Goal: Find specific page/section: Find specific page/section

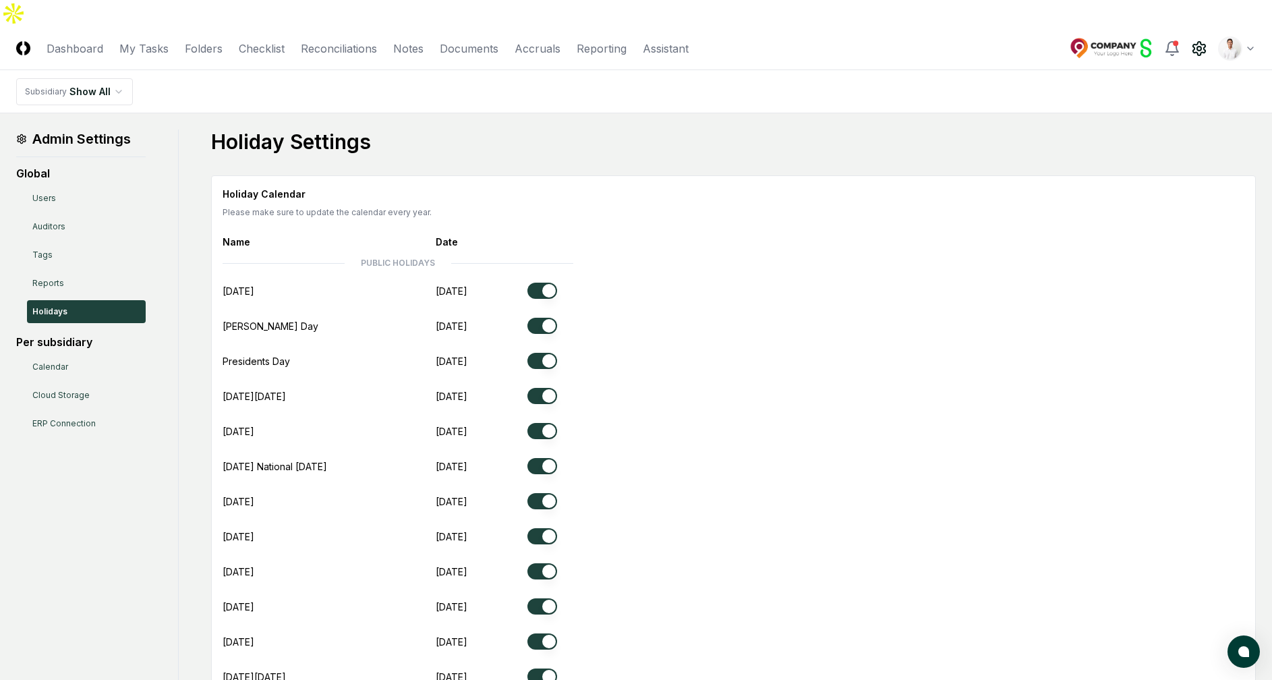
click at [833, 214] on div "Holiday Calendar Please make sure to update the calendar every year. Name Date …" at bounding box center [734, 473] width 1022 height 573
click at [1249, 19] on html "CloseCore Dashboard My Tasks Folders Checklist Reconciliations Notes Documents …" at bounding box center [636, 482] width 1272 height 964
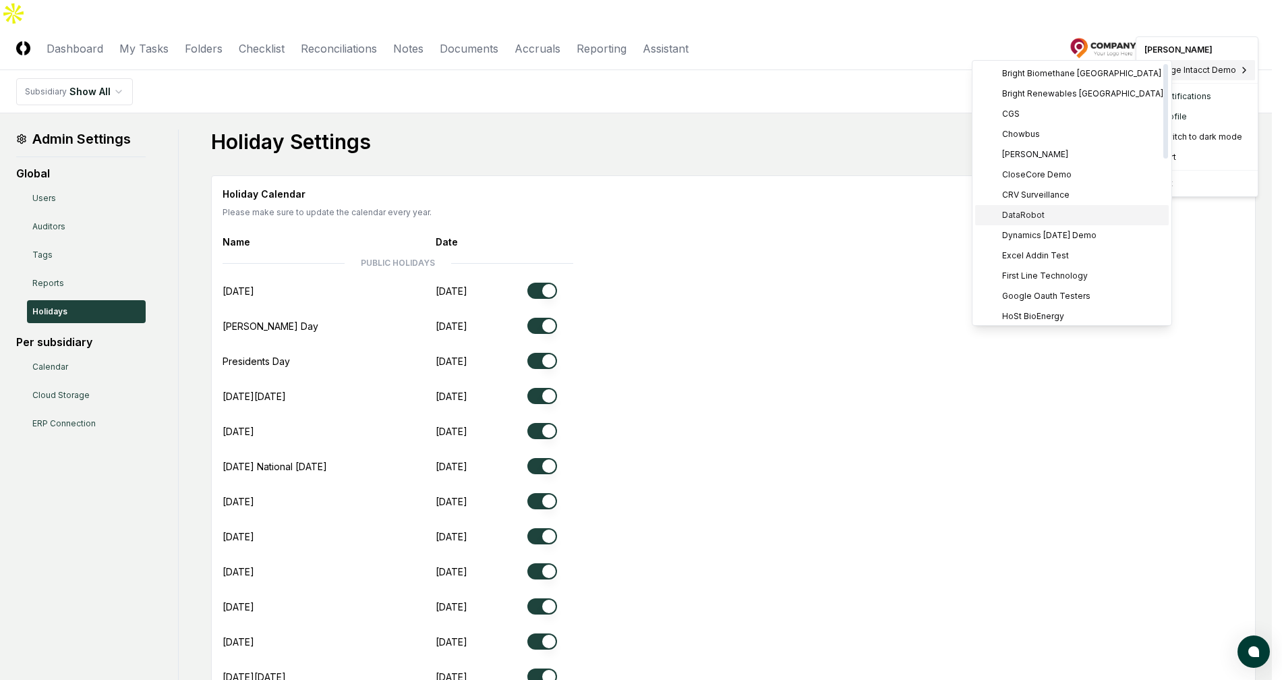
click at [1041, 214] on span "DataRobot" at bounding box center [1023, 215] width 42 height 12
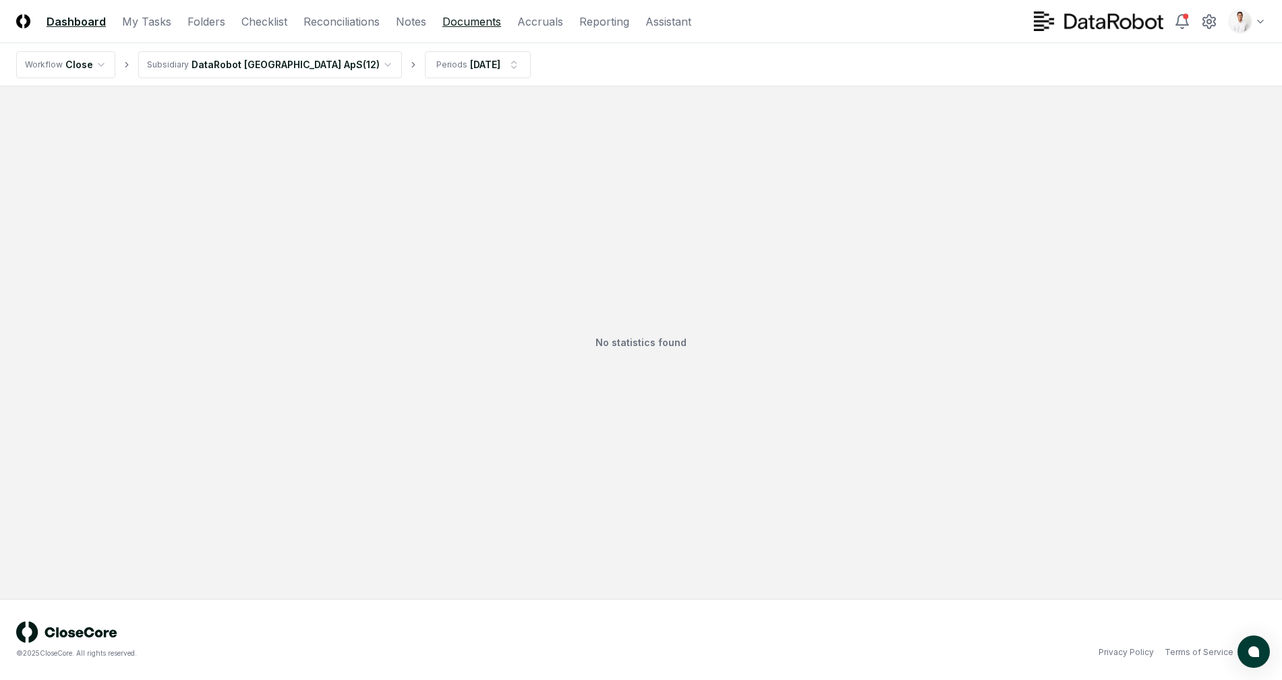
click at [459, 28] on link "Documents" at bounding box center [471, 21] width 59 height 16
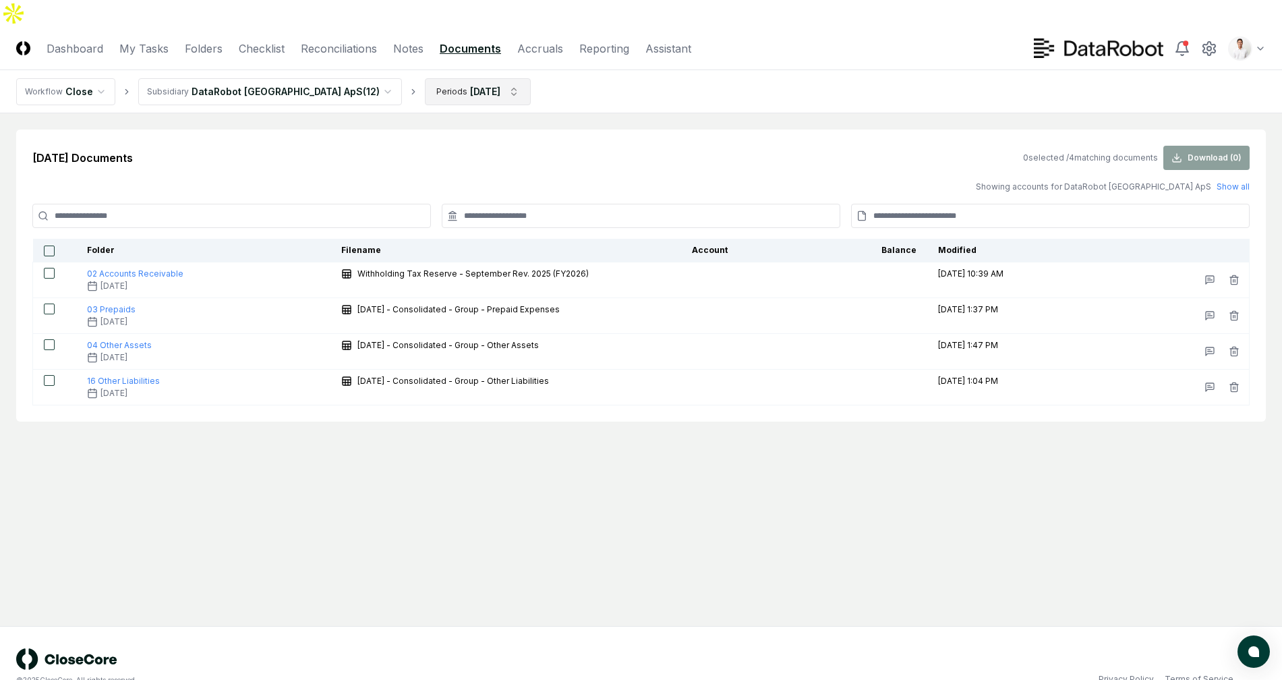
click at [399, 54] on html "CloseCore Dashboard My Tasks Folders Checklist Reconciliations Notes Documents …" at bounding box center [641, 353] width 1282 height 707
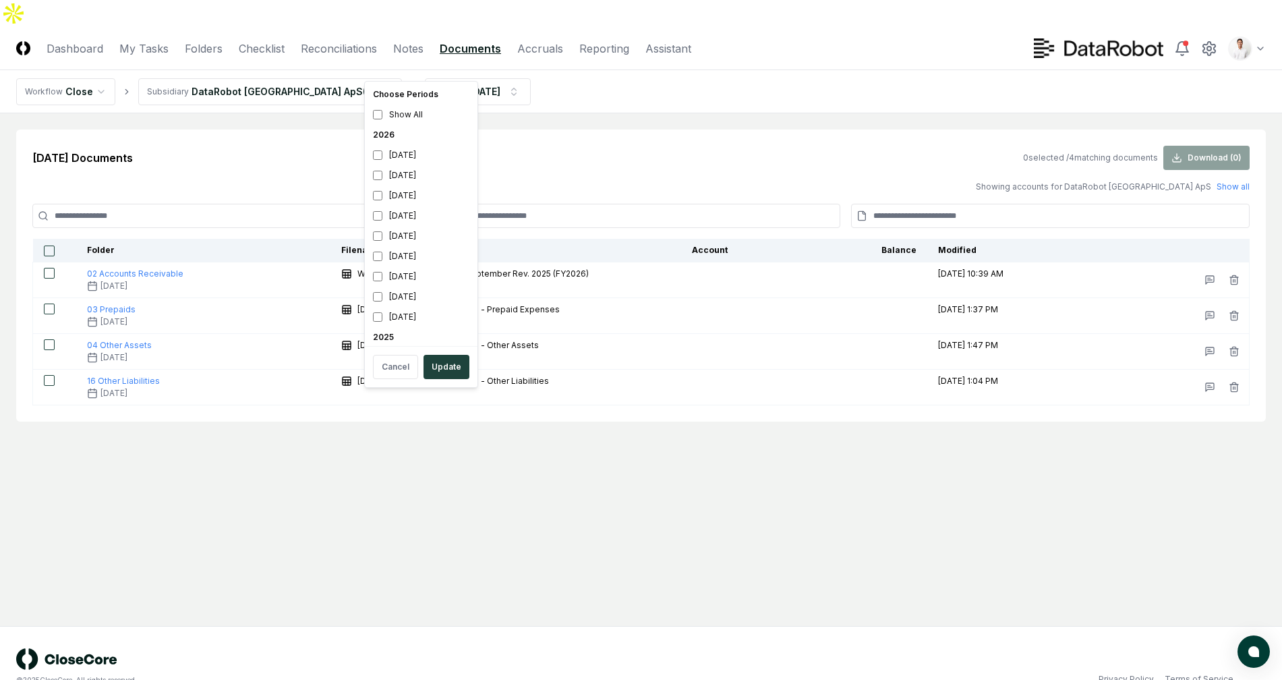
click at [591, 88] on html "CloseCore Dashboard My Tasks Folders Checklist Reconciliations Notes Documents …" at bounding box center [641, 353] width 1282 height 707
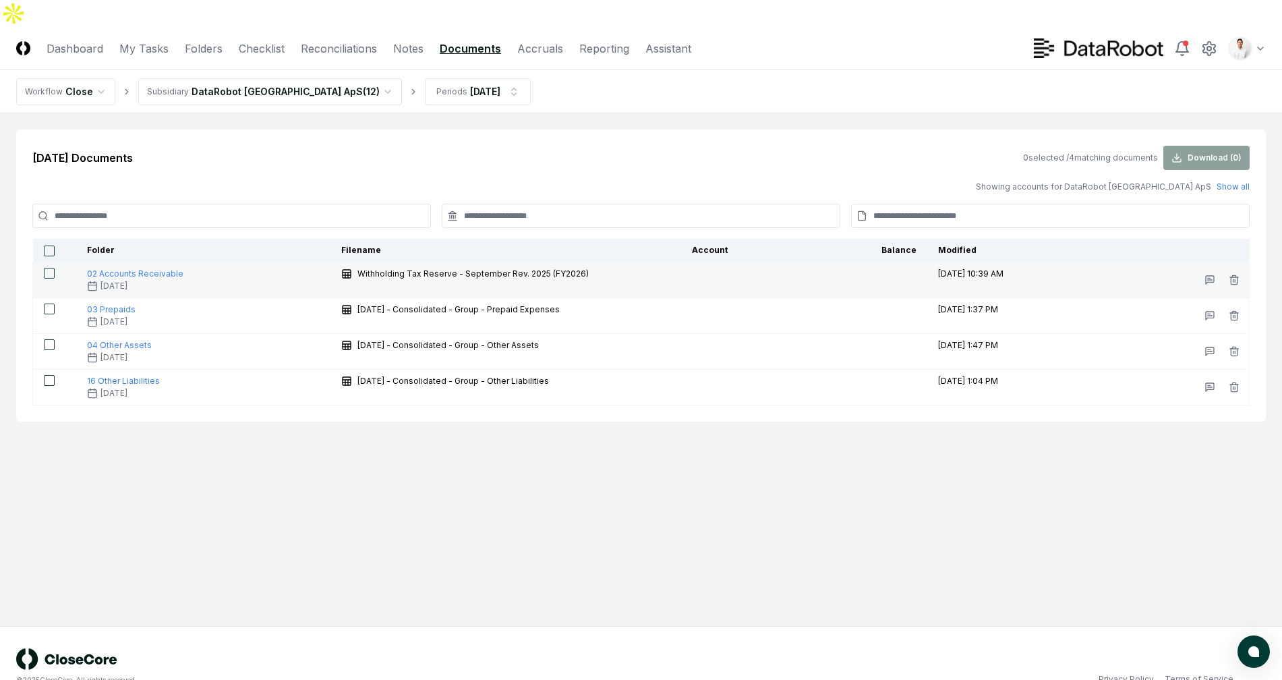
click at [48, 268] on button "button" at bounding box center [49, 273] width 11 height 11
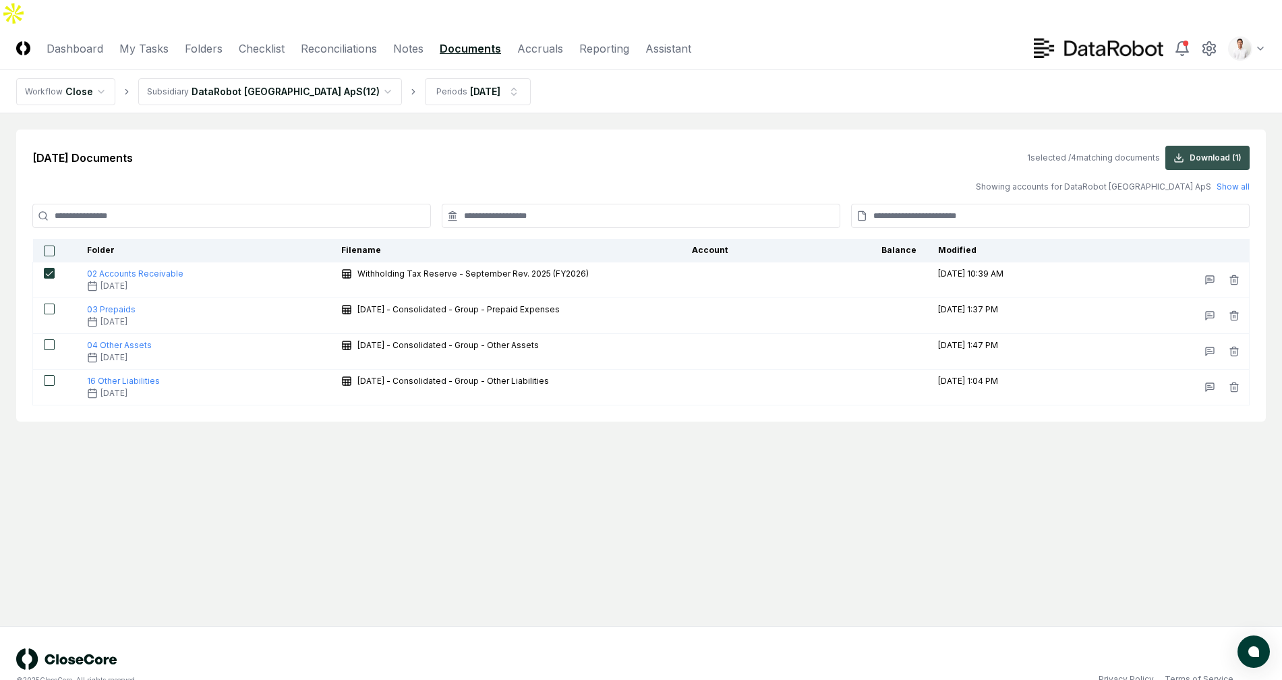
click at [1183, 152] on icon at bounding box center [1178, 157] width 11 height 11
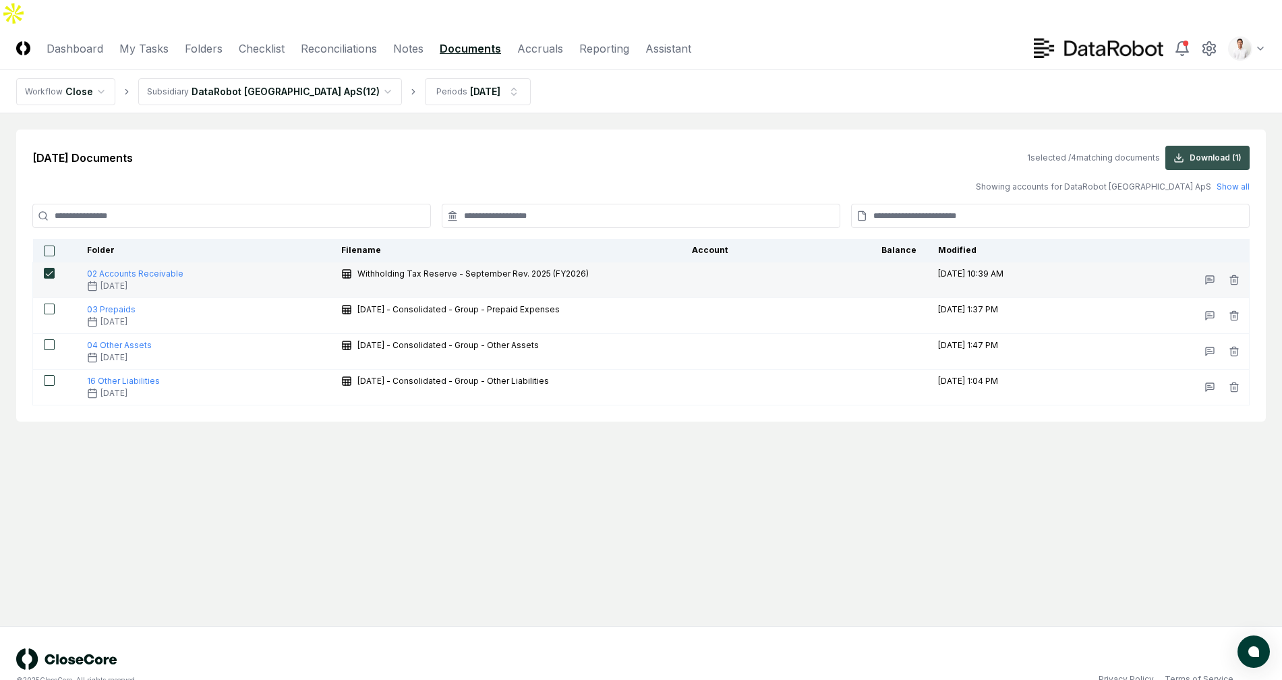
click at [47, 268] on button "button" at bounding box center [49, 273] width 11 height 11
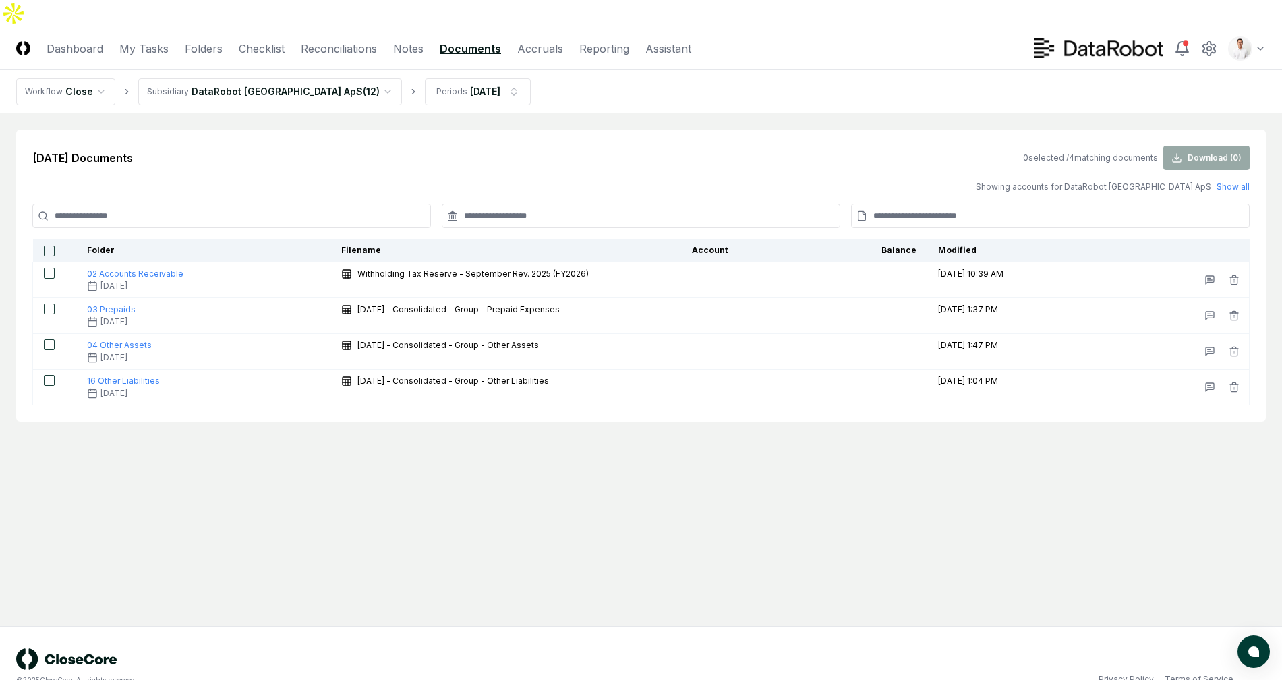
click at [413, 129] on div "[DATE] Documents 0 selected / 4 matching documents Download ( 0 ) Showing accou…" at bounding box center [641, 275] width 1250 height 292
click at [672, 129] on div "[DATE] Documents 0 selected / 4 matching documents Download ( 0 ) Showing accou…" at bounding box center [641, 275] width 1250 height 292
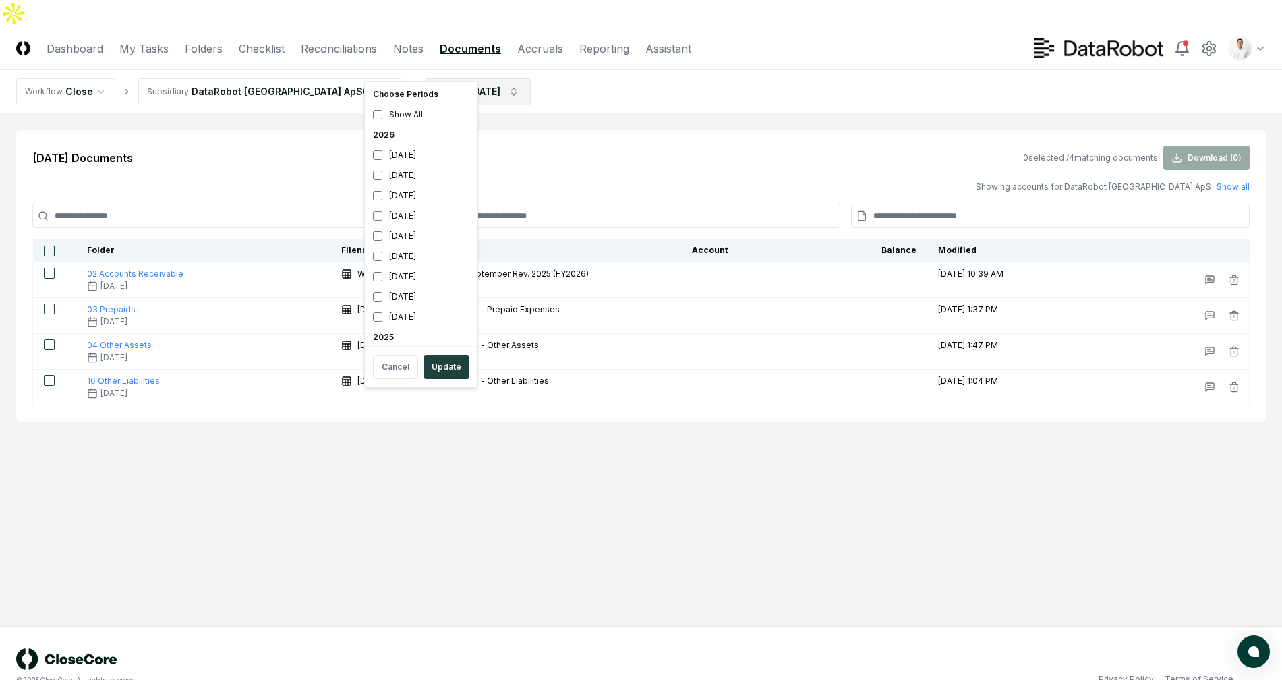
click at [444, 66] on html "CloseCore Dashboard My Tasks Folders Checklist Reconciliations Notes Documents …" at bounding box center [641, 353] width 1282 height 707
click at [416, 119] on div "[DATE]" at bounding box center [421, 121] width 107 height 20
click at [415, 123] on div "[DATE]" at bounding box center [421, 121] width 107 height 20
click at [411, 142] on div "[DATE]" at bounding box center [421, 141] width 107 height 20
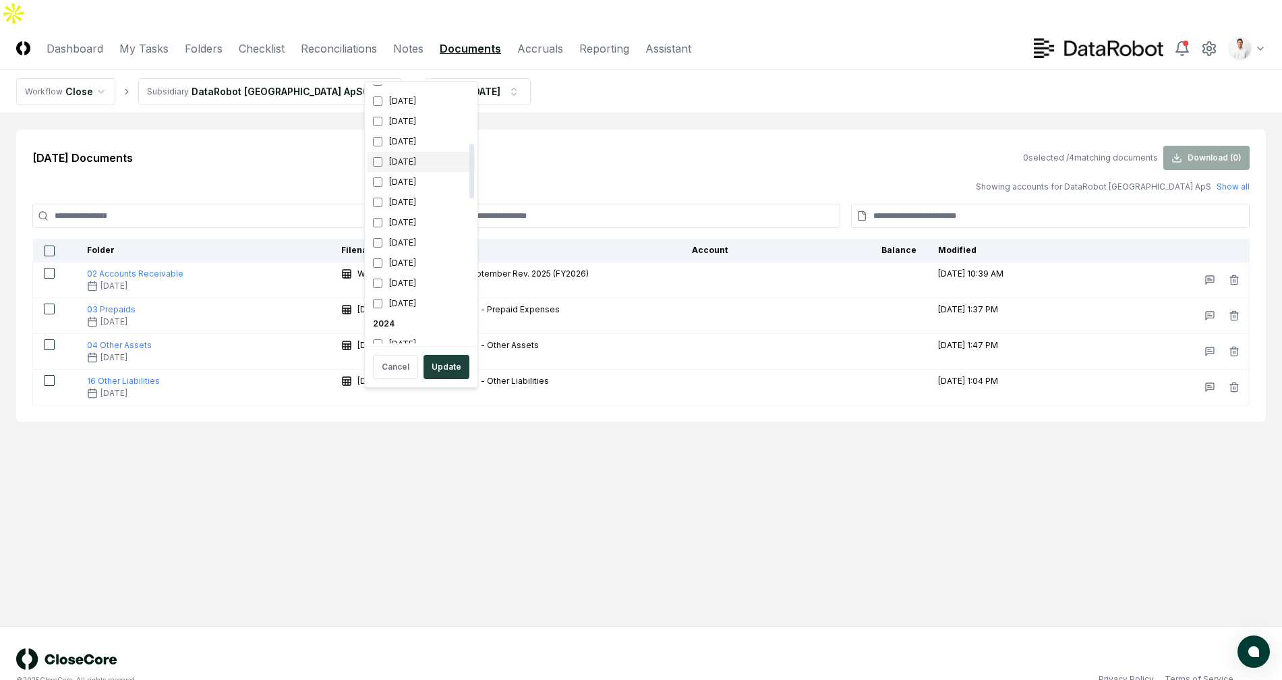
click at [409, 158] on div "[DATE]" at bounding box center [421, 162] width 107 height 20
click at [443, 370] on button "Update" at bounding box center [446, 367] width 46 height 24
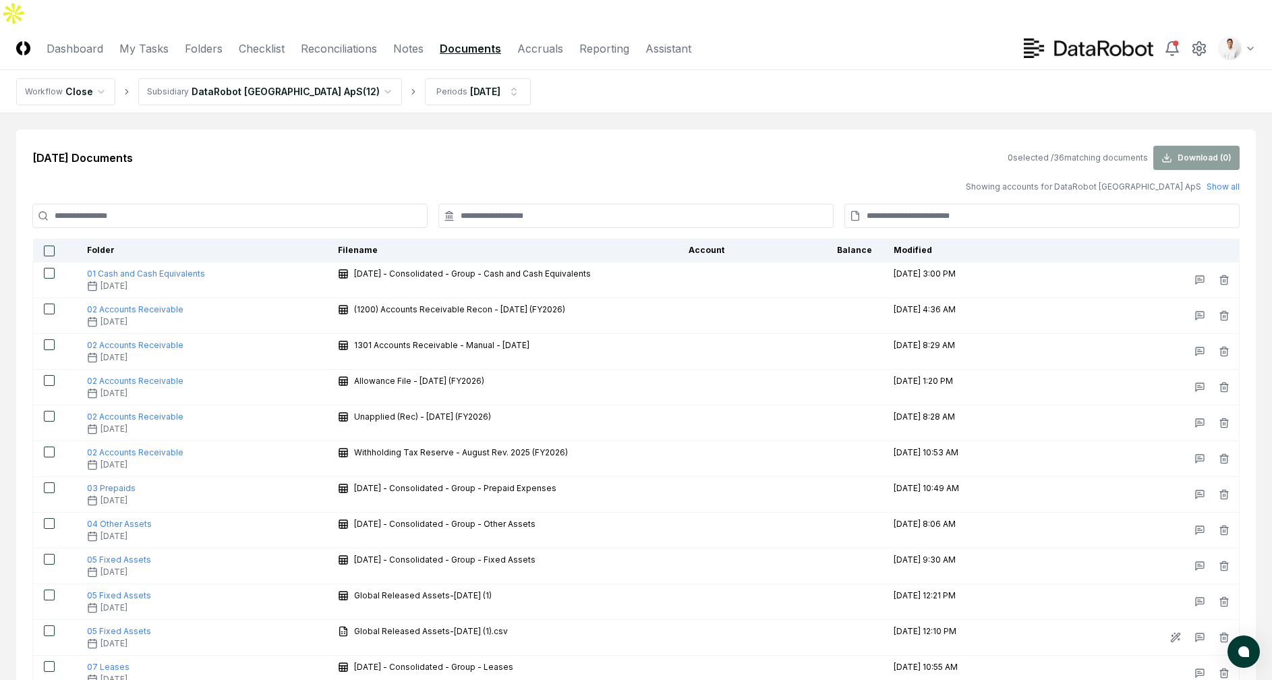
click at [308, 146] on div "[DATE] Documents 0 selected / 36 matching documents Download ( 0 )" at bounding box center [635, 158] width 1207 height 24
click at [345, 204] on input at bounding box center [229, 216] width 395 height 24
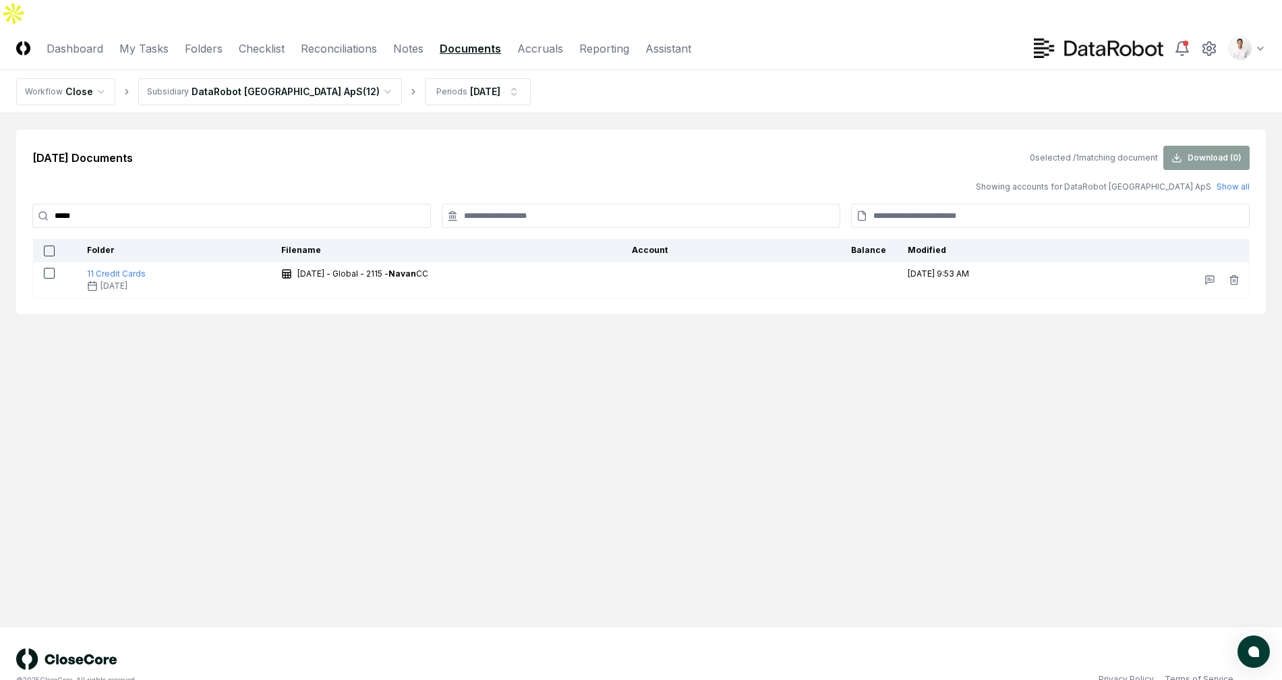
type input "*****"
click at [881, 113] on main "[DATE] Documents 0 selected / 1 matching document Download ( 0 ) Showing accoun…" at bounding box center [641, 369] width 1282 height 513
click at [717, 146] on div "[DATE] Documents 0 selected / 1 matching document Download ( 0 )" at bounding box center [640, 158] width 1217 height 24
click at [738, 113] on main "[DATE] Documents 0 selected / 1 matching document Download ( 0 ) Showing accoun…" at bounding box center [641, 369] width 1282 height 513
click at [527, 403] on main "[DATE] Documents 0 selected / 1 matching document Download ( 0 ) Showing accoun…" at bounding box center [641, 369] width 1282 height 513
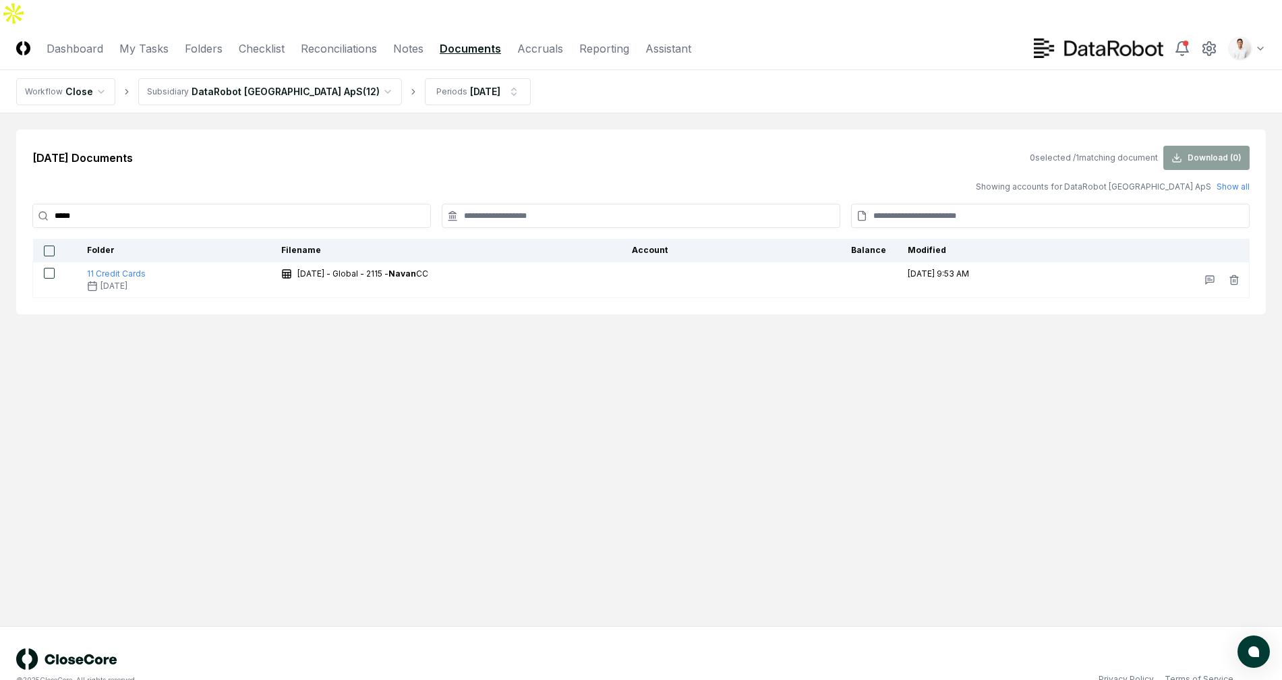
click at [117, 181] on div "Showing accounts for DataRobot [GEOGRAPHIC_DATA] ApS Show all" at bounding box center [640, 187] width 1217 height 12
click at [93, 204] on input "*****" at bounding box center [231, 216] width 399 height 24
click at [612, 443] on main "[DATE] Documents 0 selected / 1 matching document Download ( 0 ) Showing accoun…" at bounding box center [641, 369] width 1282 height 513
click at [519, 146] on div "[DATE] Documents 0 selected / 1 matching document Download ( 0 )" at bounding box center [640, 158] width 1217 height 24
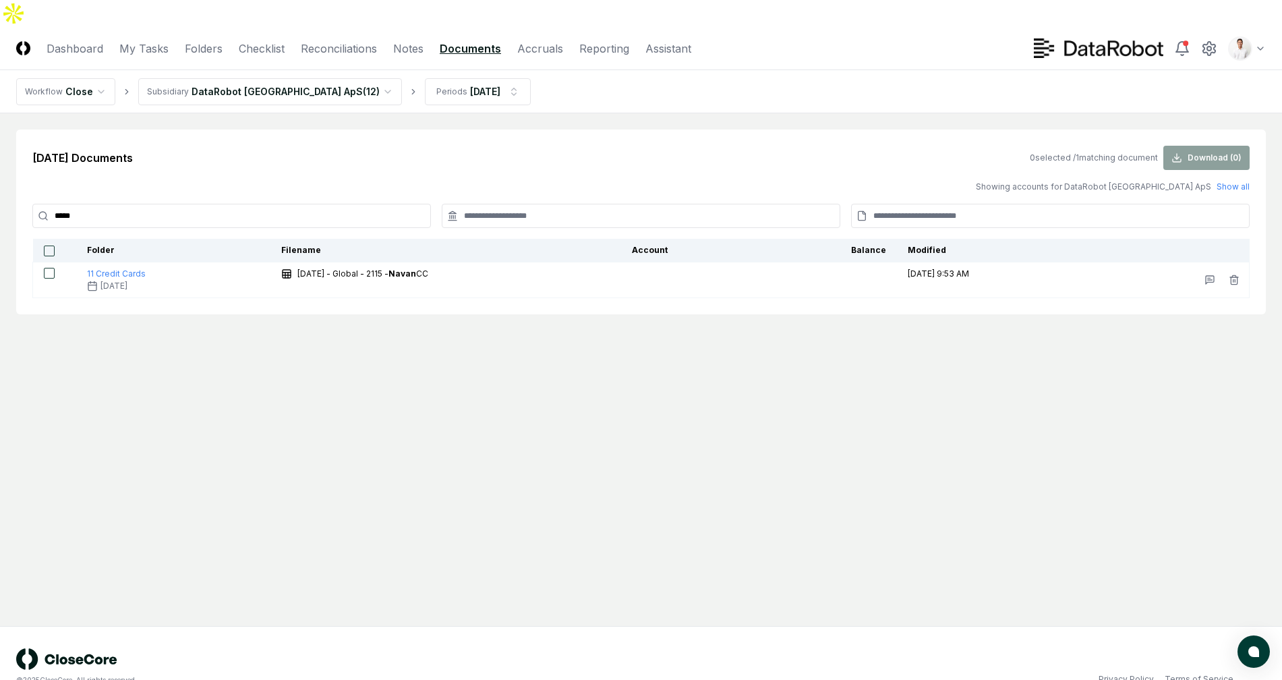
click at [661, 273] on div "[DATE] Documents 0 selected / 1 matching document Download ( 0 ) Showing accoun…" at bounding box center [641, 221] width 1250 height 185
click at [651, 146] on div "[DATE] Documents 0 selected / 1 matching document Download ( 0 )" at bounding box center [640, 158] width 1217 height 24
click at [823, 80] on nav "Workflow Close Subsidiary DataRobot [GEOGRAPHIC_DATA] ApS ( 12 ) Periods [DATE]" at bounding box center [641, 91] width 1282 height 43
click at [644, 129] on div "[DATE] Documents 0 selected / 1 matching document Download ( 0 ) Showing accoun…" at bounding box center [641, 221] width 1250 height 185
click at [952, 113] on main "[DATE] Documents 0 selected / 1 matching document Download ( 0 ) Showing accoun…" at bounding box center [641, 369] width 1282 height 513
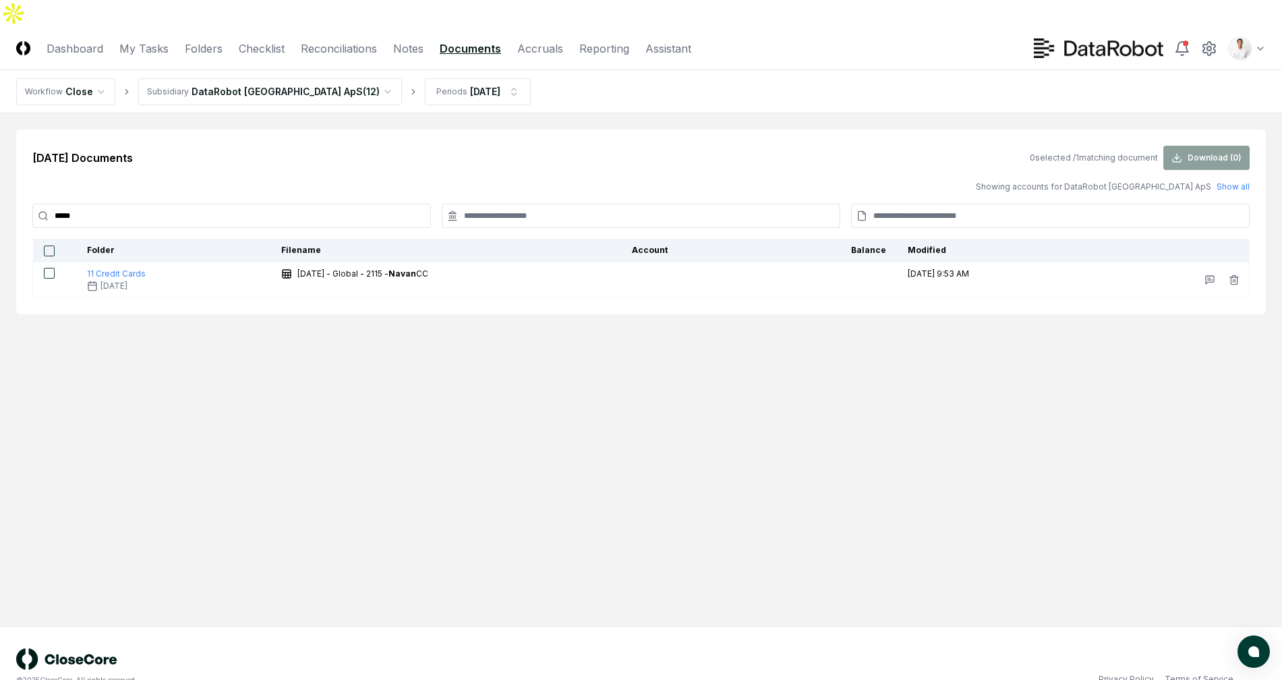
click at [877, 113] on main "[DATE] Documents 0 selected / 1 matching document Download ( 0 ) Showing accoun…" at bounding box center [641, 369] width 1282 height 513
click at [728, 146] on div "[DATE] Documents 0 selected / 1 matching document Download ( 0 )" at bounding box center [640, 158] width 1217 height 24
click at [762, 181] on div "Showing accounts for DataRobot [GEOGRAPHIC_DATA] ApS Show all" at bounding box center [640, 187] width 1217 height 12
click at [460, 129] on div "[DATE] Documents 0 selected / 1 matching document Download ( 0 ) Showing accoun…" at bounding box center [641, 221] width 1250 height 185
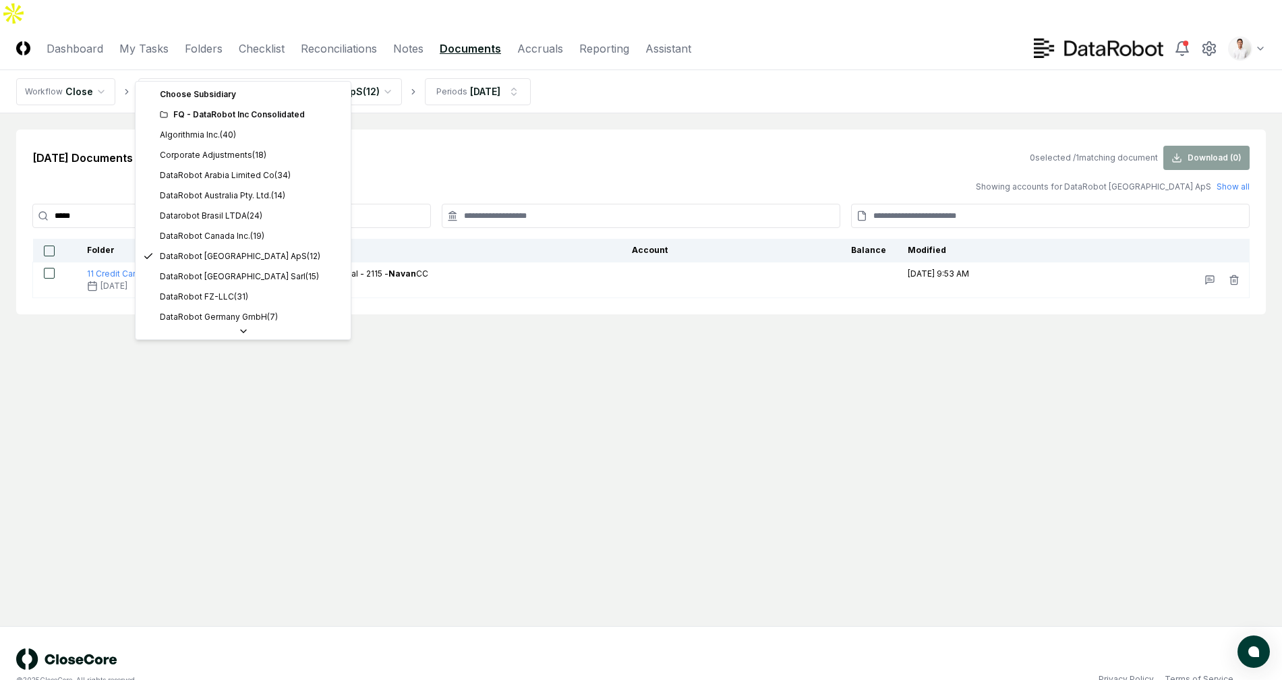
click at [303, 55] on html "CloseCore Dashboard My Tasks Folders Checklist Reconciliations Notes Documents …" at bounding box center [641, 353] width 1282 height 707
click at [446, 138] on html "CloseCore Dashboard My Tasks Folders Checklist Reconciliations Notes Documents …" at bounding box center [641, 353] width 1282 height 707
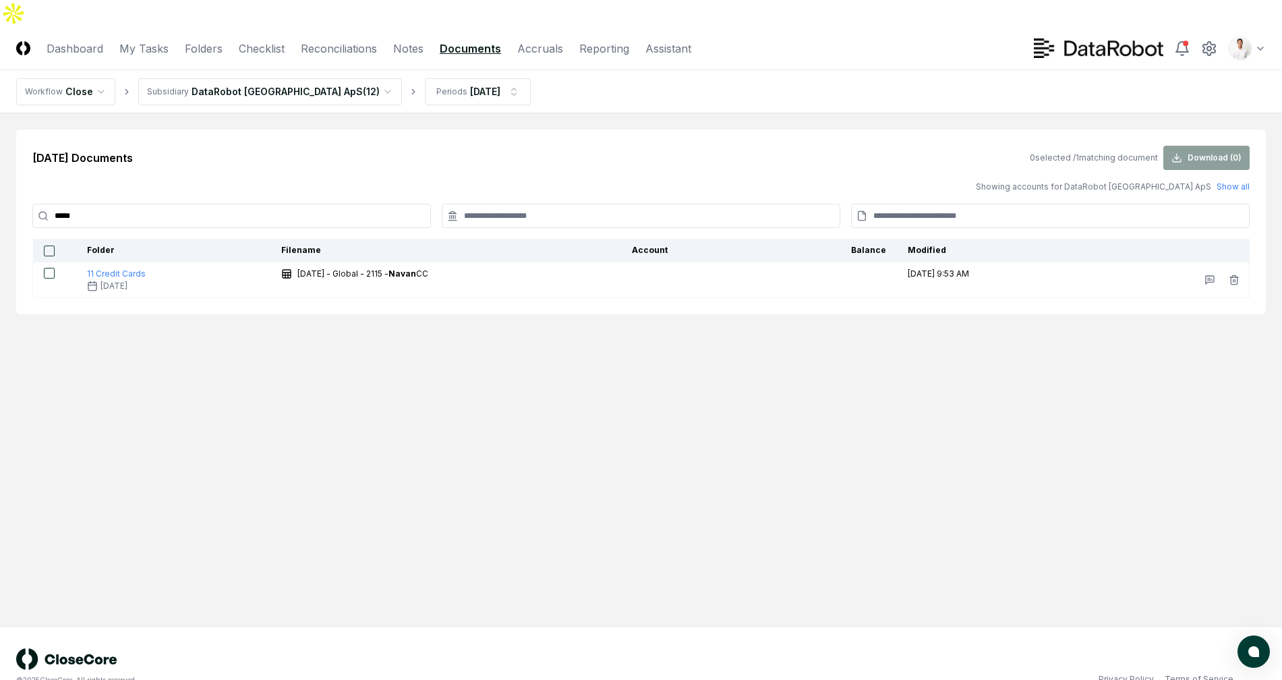
click at [169, 204] on input "*****" at bounding box center [231, 216] width 399 height 24
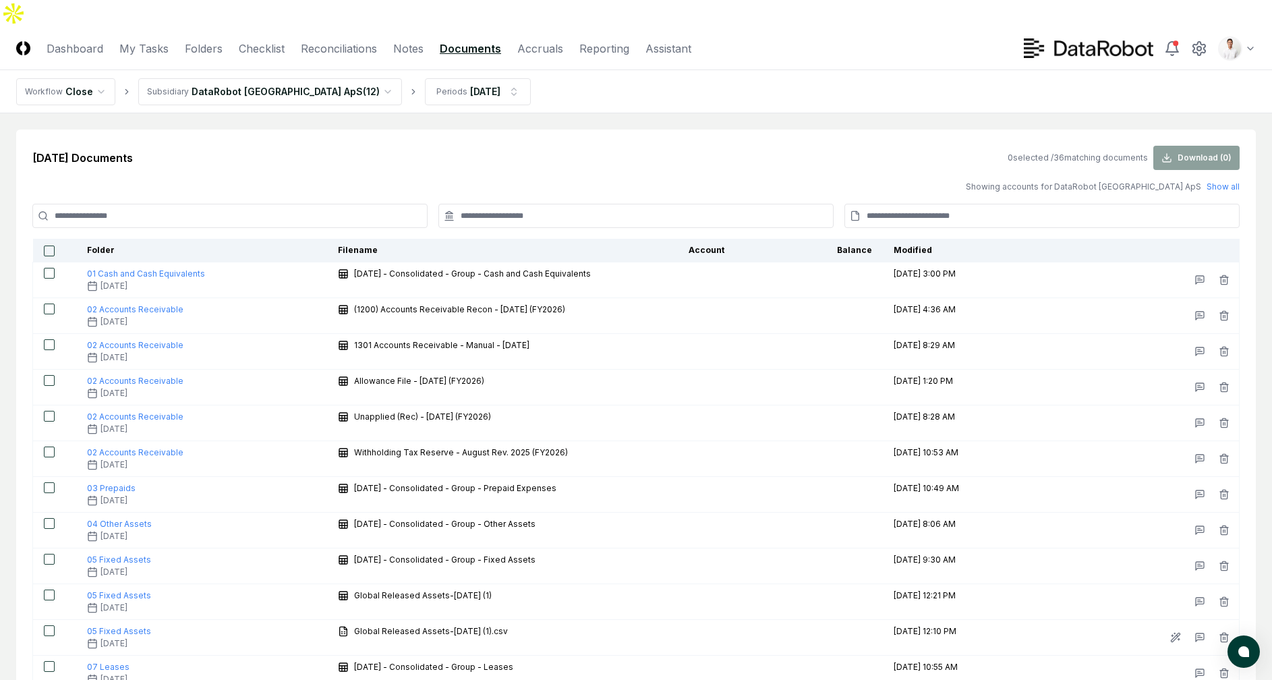
click at [256, 181] on div "Showing accounts for DataRobot [GEOGRAPHIC_DATA] ApS Show all" at bounding box center [635, 187] width 1207 height 12
click at [378, 146] on div "[DATE] Documents 0 selected / 36 matching documents Download ( 0 )" at bounding box center [635, 158] width 1207 height 24
click at [765, 85] on nav "Workflow Close Subsidiary DataRobot [GEOGRAPHIC_DATA] ApS ( 12 ) Periods [DATE]" at bounding box center [636, 91] width 1272 height 43
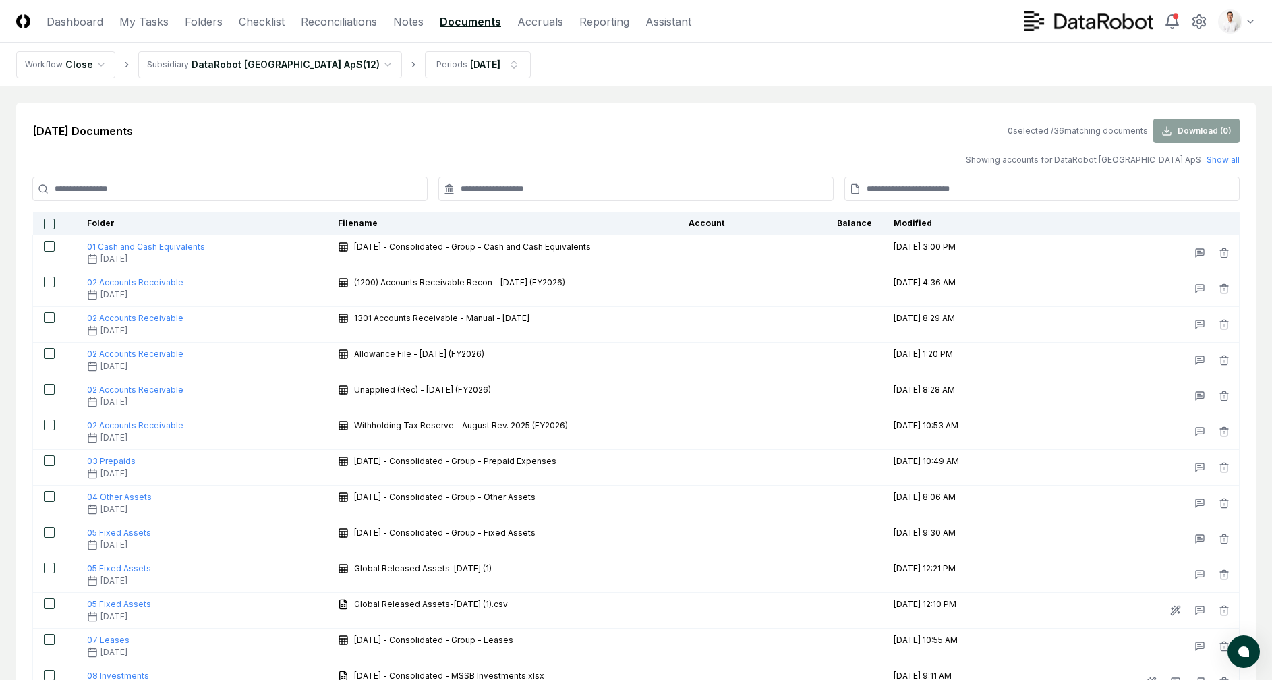
scroll to position [958, 0]
